Goal: Register for event/course

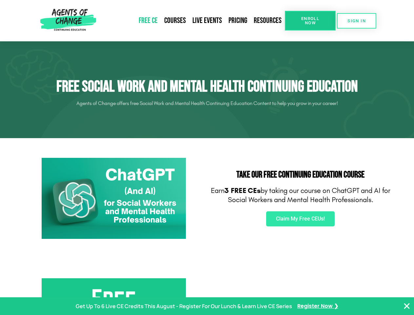
click at [207, 158] on div "Take Our FREE Continuing Education Course Earn 3 FREE CEs by taking our course …" at bounding box center [300, 199] width 187 height 88
click at [310, 21] on span "Enroll Now" at bounding box center [311, 20] width 30 height 9
click at [357, 21] on span "SIGN IN" at bounding box center [357, 21] width 18 height 4
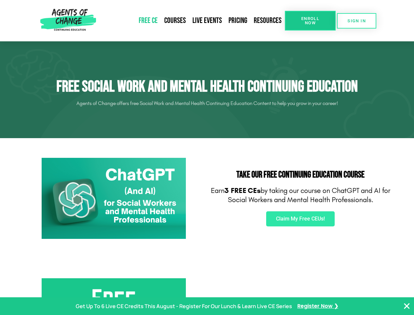
click at [301, 219] on span "Claim My Free CEUs!" at bounding box center [300, 218] width 49 height 5
click at [207, 306] on p "Get Up To 6 Live CE Credits This August - Register For Our Lunch & Learn Live C…" at bounding box center [184, 307] width 217 height 10
click at [407, 306] on icon "Close Banner" at bounding box center [407, 306] width 8 height 8
